Goal: Information Seeking & Learning: Learn about a topic

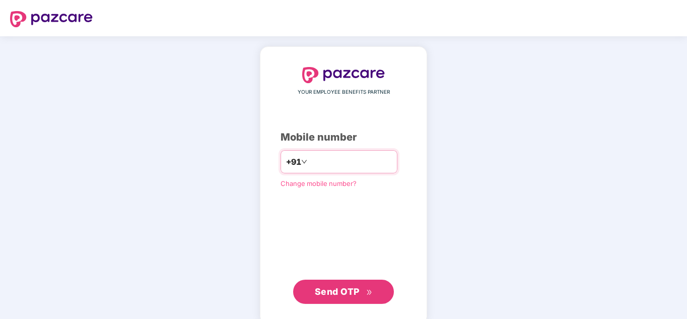
type input "**********"
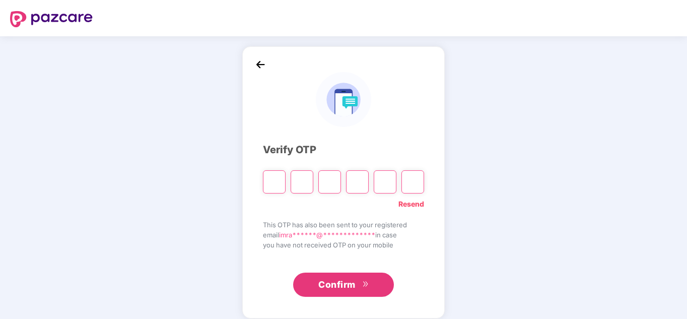
type input "*"
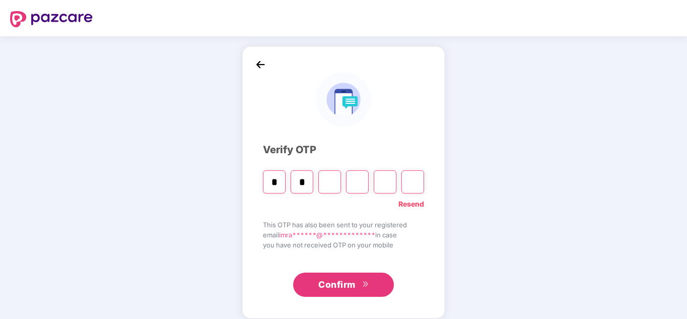
type input "*"
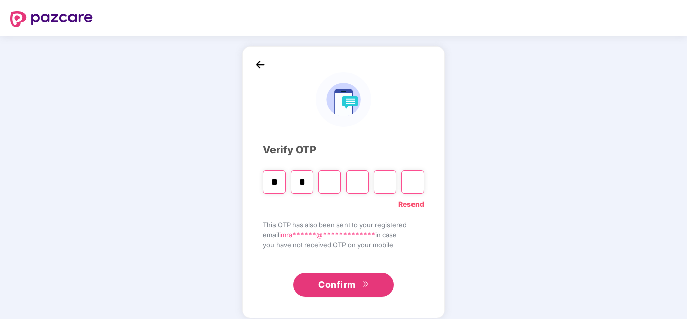
type input "*"
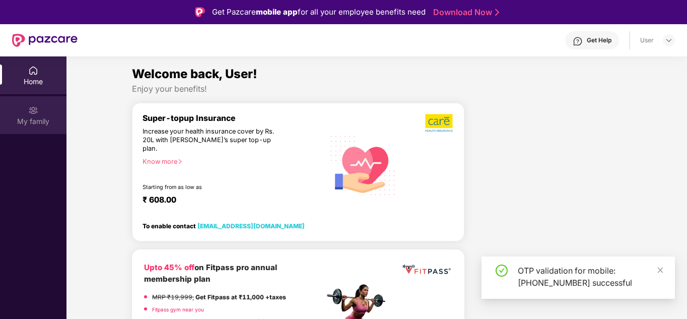
click at [41, 114] on div "My family" at bounding box center [33, 115] width 66 height 38
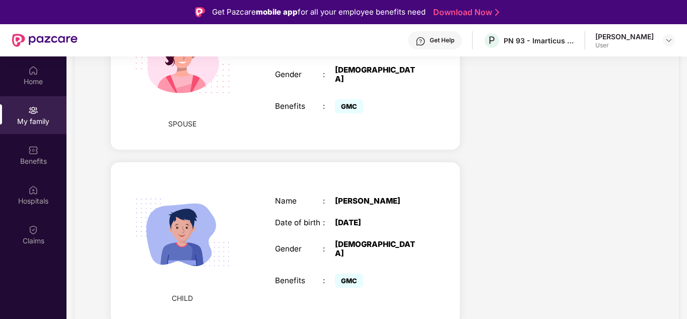
scroll to position [288, 0]
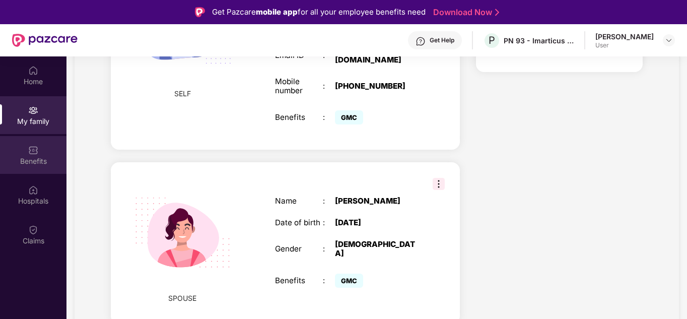
click at [32, 155] on div "Benefits" at bounding box center [33, 155] width 66 height 38
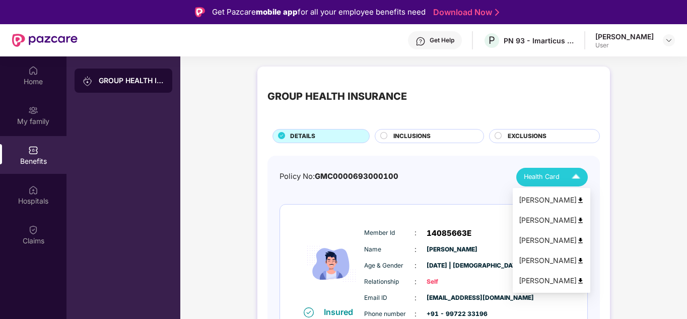
click at [573, 180] on img at bounding box center [576, 177] width 18 height 18
click at [581, 179] on img at bounding box center [576, 177] width 18 height 18
click at [576, 175] on img at bounding box center [576, 177] width 18 height 18
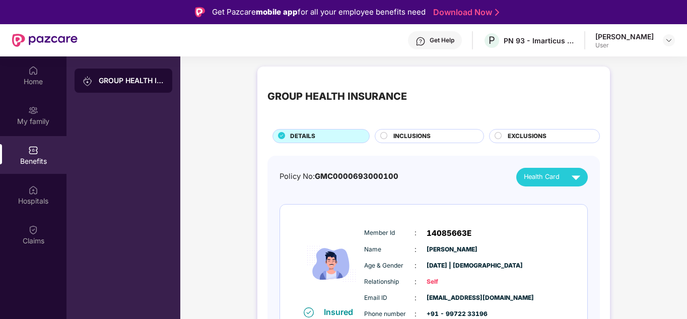
click at [399, 132] on span "INCLUSIONS" at bounding box center [411, 136] width 37 height 10
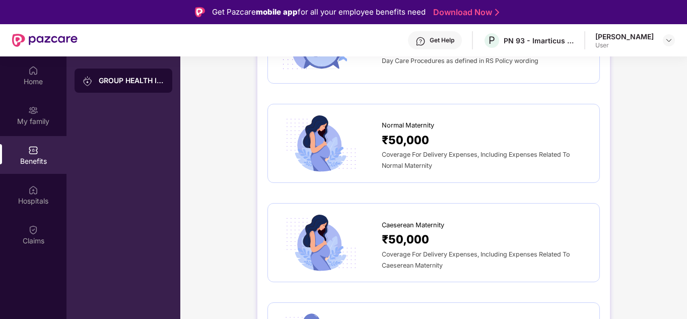
scroll to position [1057, 0]
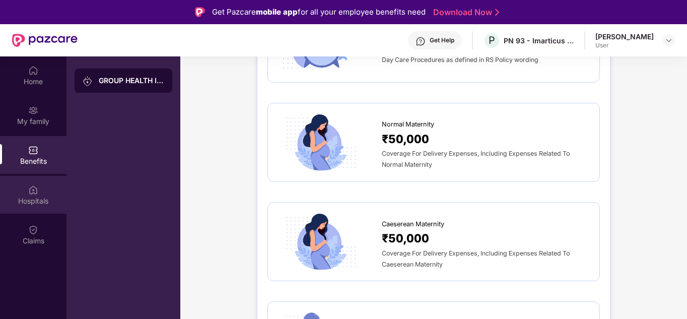
click at [39, 190] on div "Hospitals" at bounding box center [33, 195] width 66 height 38
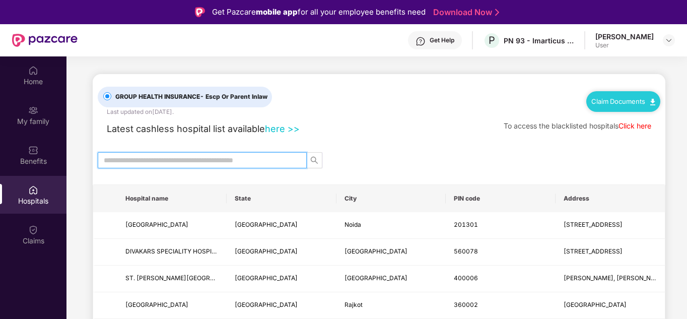
click at [214, 163] on input "text" at bounding box center [198, 160] width 189 height 11
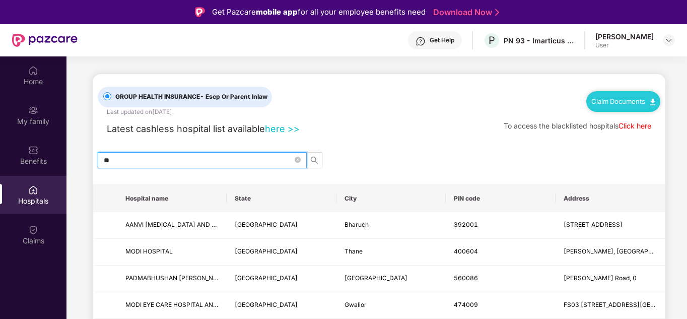
type input "*"
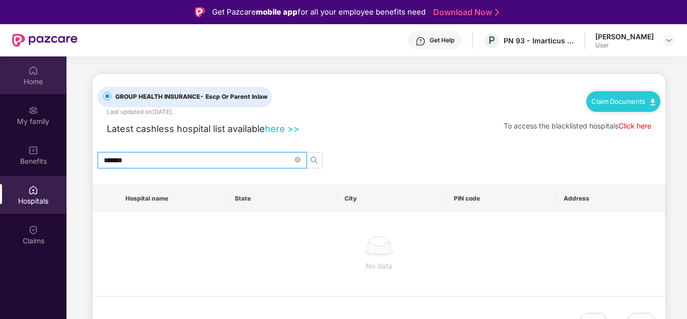
type input "*******"
click at [25, 72] on div "Home" at bounding box center [33, 75] width 66 height 38
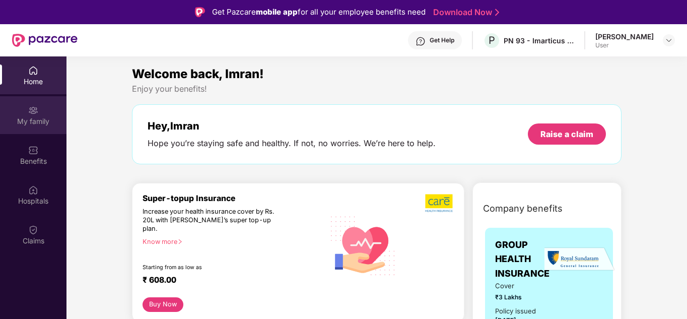
click at [40, 126] on div "My family" at bounding box center [33, 115] width 66 height 38
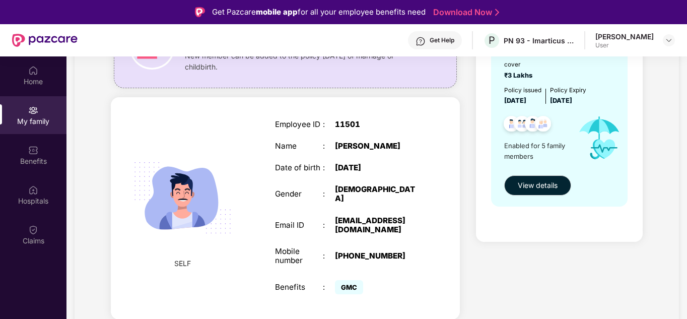
scroll to position [101, 0]
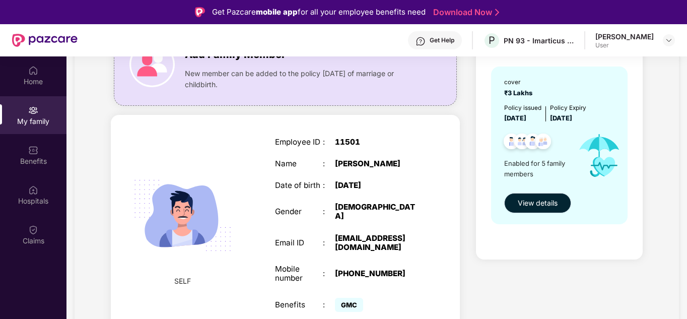
click at [558, 207] on button "View details" at bounding box center [537, 203] width 67 height 20
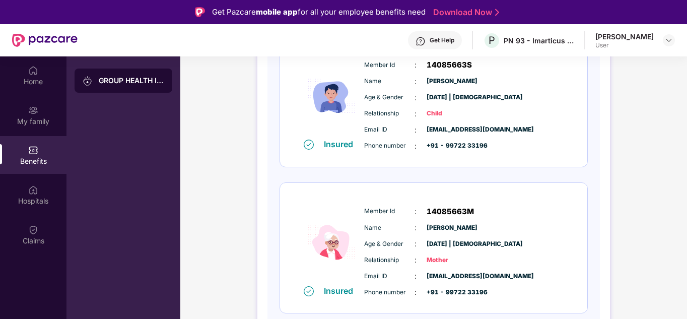
scroll to position [607, 0]
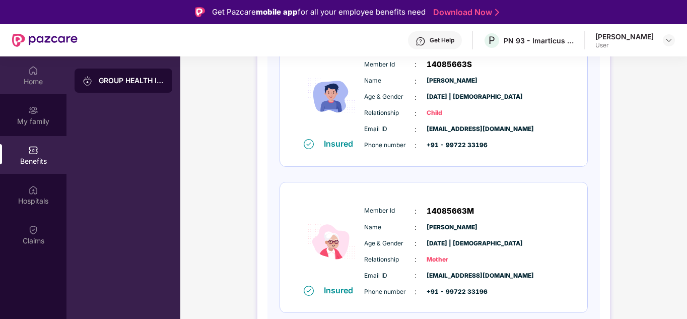
click at [46, 77] on div "Home" at bounding box center [33, 82] width 66 height 10
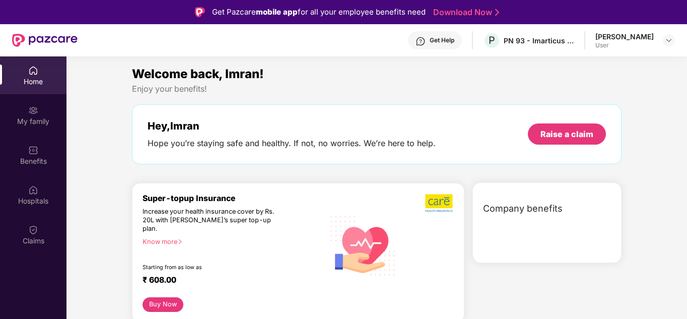
scroll to position [0, 0]
